Goal: Browse casually

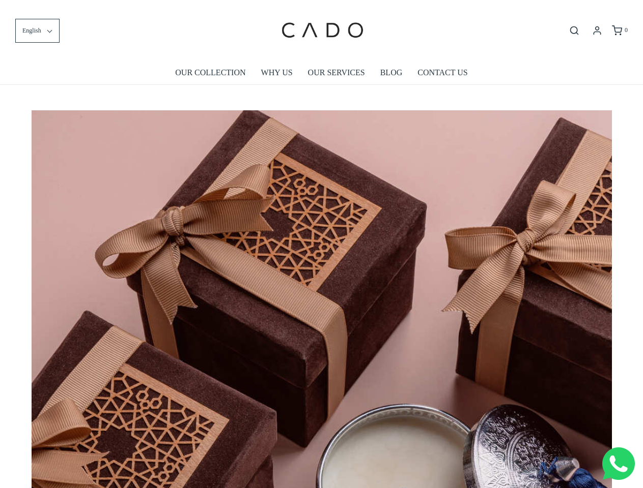
scroll to position [0, 5221]
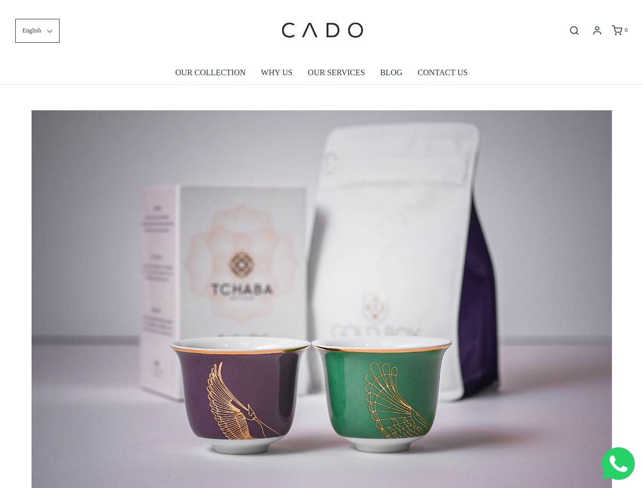
click at [37, 31] on span "English" at bounding box center [31, 31] width 19 height 10
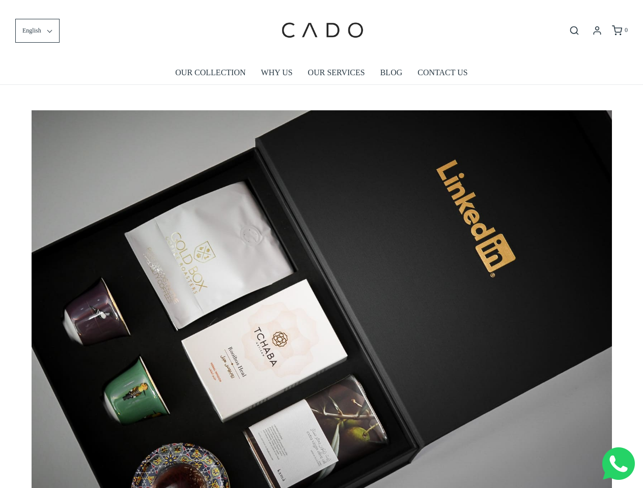
click at [574, 31] on icon "Open search bar" at bounding box center [574, 30] width 12 height 10
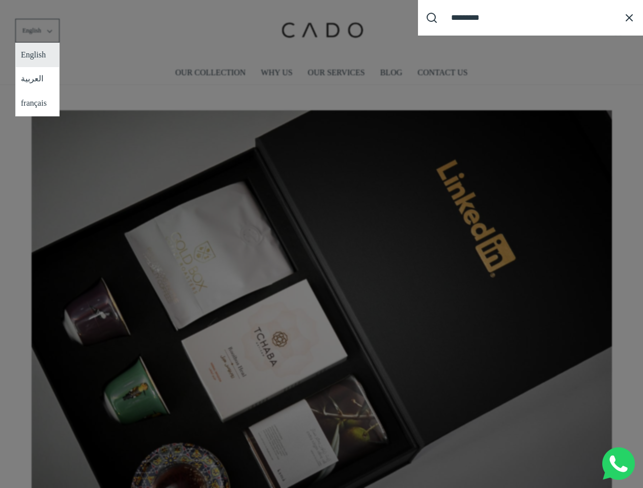
click at [322, 296] on div "Search our site cadogifting Loading..." at bounding box center [321, 244] width 643 height 488
